Goal: Submit feedback/report problem

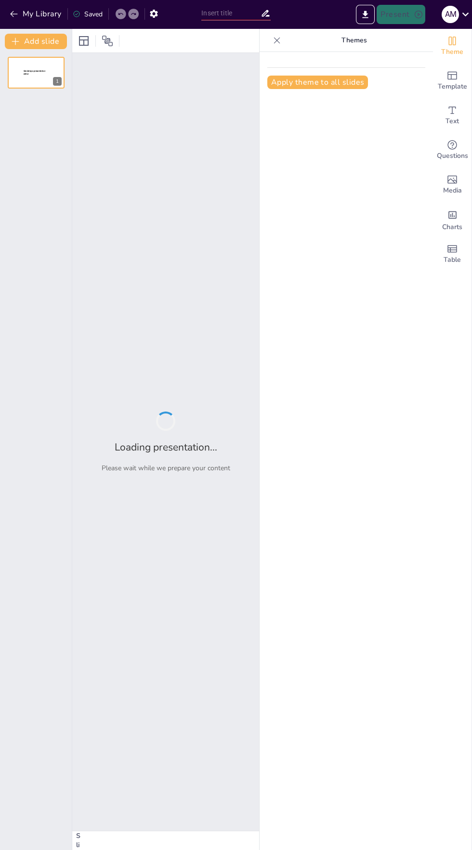
type input "Entendiendo el Servicio de Recarga Claro Pay: Términos y Alcance"
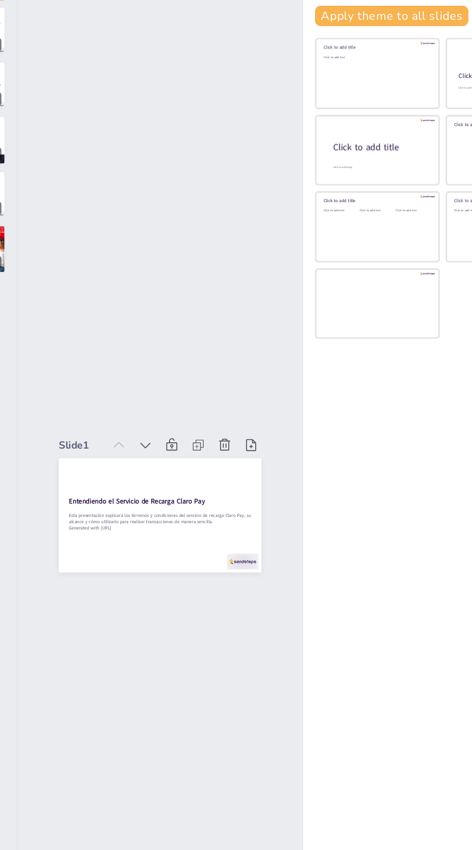
scroll to position [1, 1]
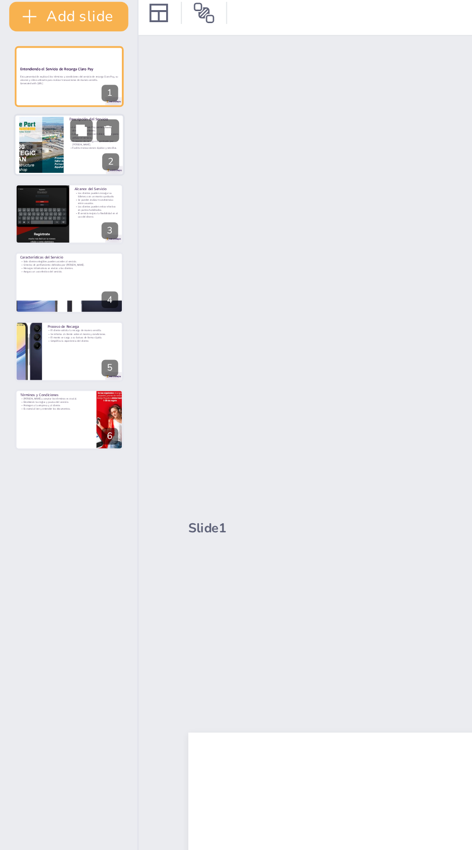
click at [38, 115] on div at bounding box center [36, 108] width 58 height 33
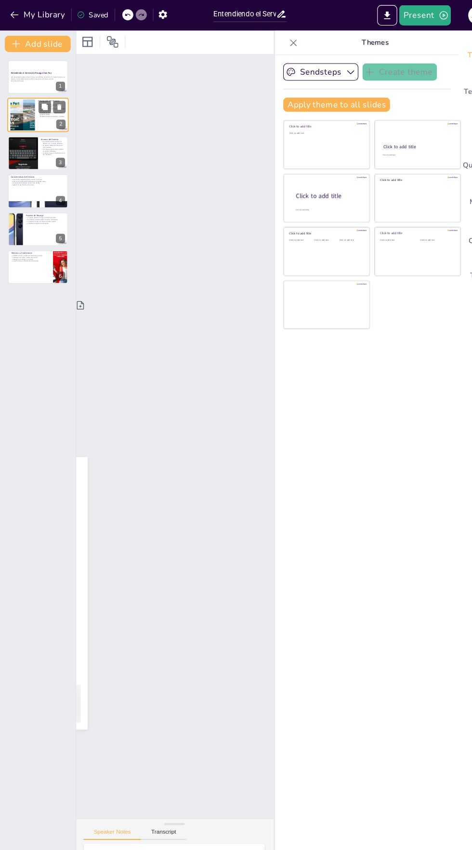
scroll to position [1, 0]
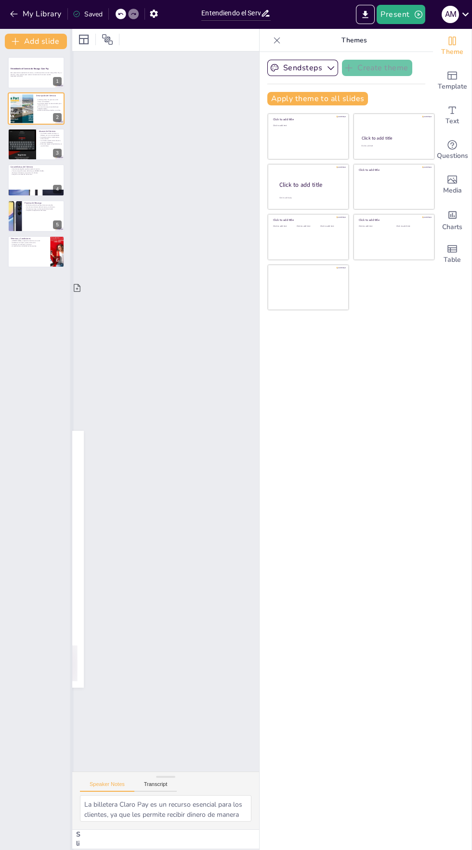
click at [71, 636] on div at bounding box center [72, 439] width 4 height 821
click at [41, 198] on div "Entendiendo el Servicio de Recarga Claro Pay Esta presentación explicará los té…" at bounding box center [36, 162] width 72 height 211
click at [42, 173] on icon at bounding box center [42, 172] width 6 height 6
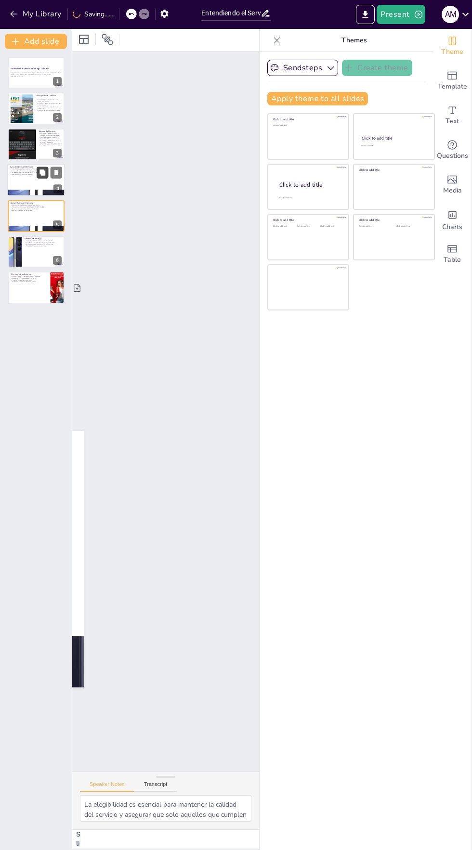
scroll to position [3, 0]
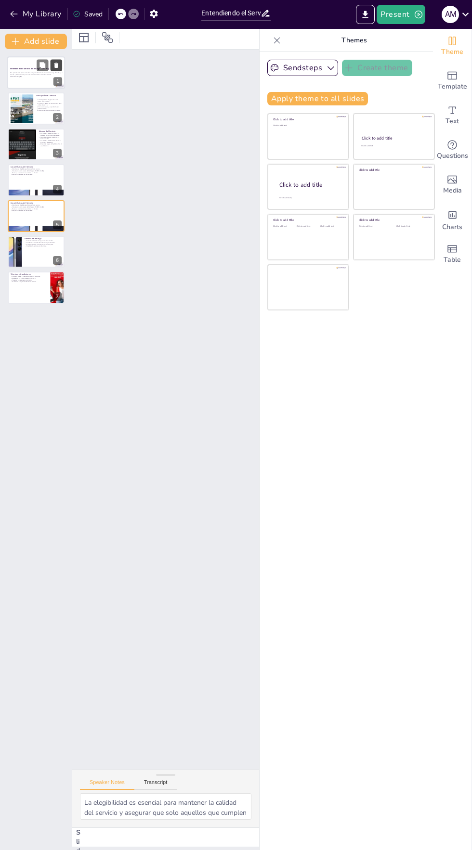
click at [56, 69] on button at bounding box center [57, 65] width 12 height 12
type textarea "La facilidad en el proceso de solicitud es fundamental para que los clientes se…"
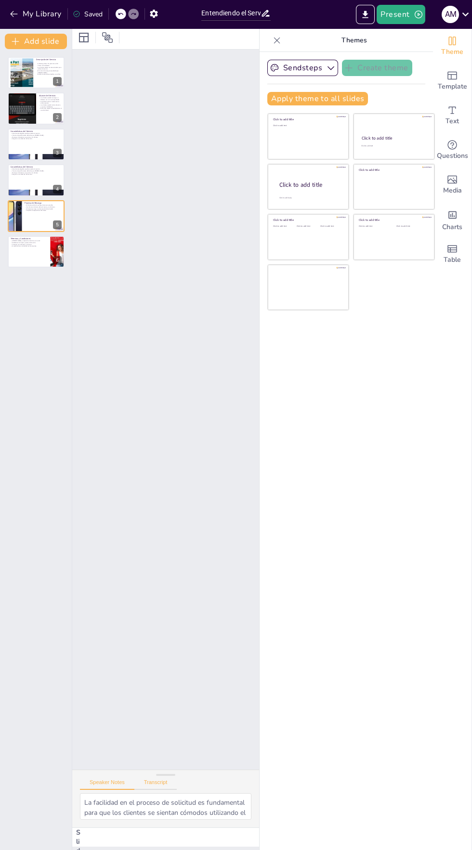
click at [171, 788] on button "Transcript" at bounding box center [155, 784] width 43 height 11
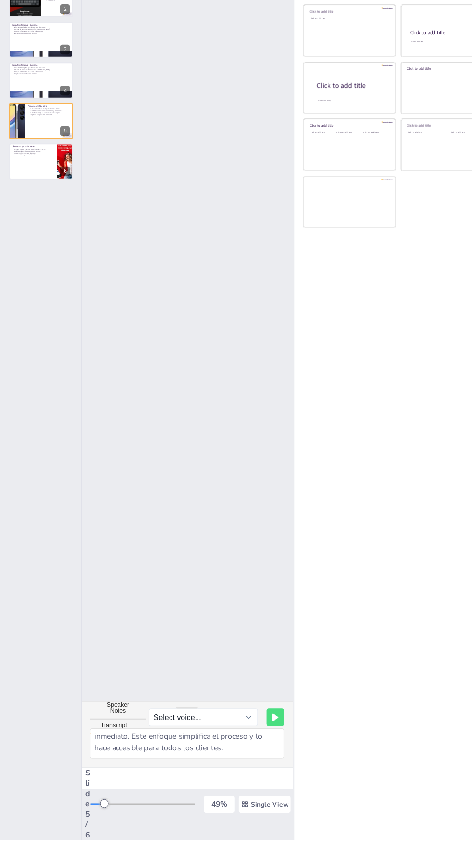
scroll to position [0, 0]
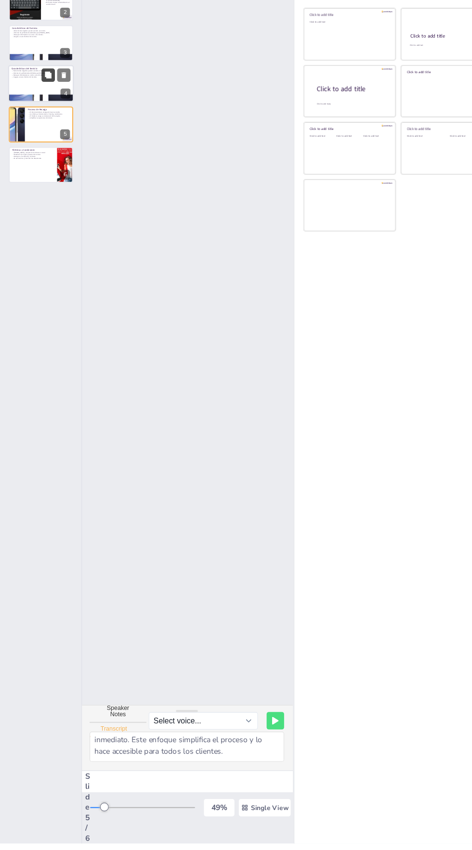
click at [42, 175] on icon at bounding box center [42, 172] width 6 height 6
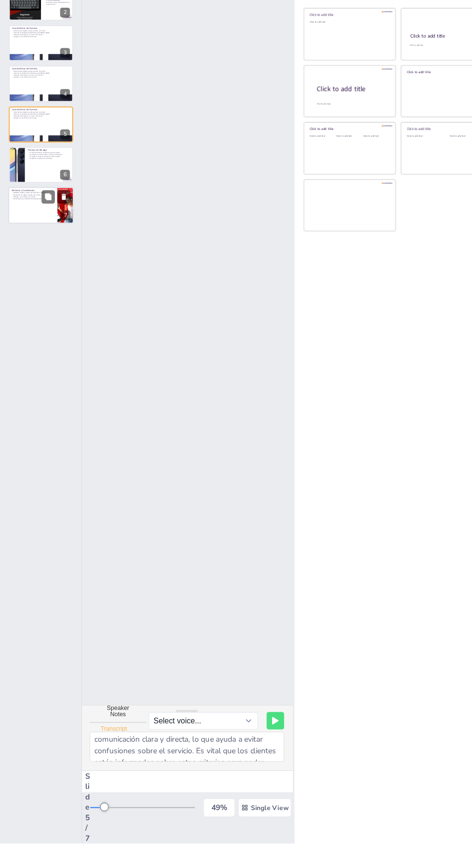
click at [38, 299] on div at bounding box center [36, 287] width 58 height 33
type textarea "Es importante leer y aceptar los términos y condiciones de uso para poder disfr…"
